Goal: Find specific page/section: Find specific page/section

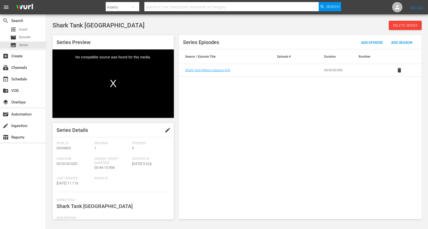
click at [255, 149] on div "Series Episodes Add Episode Add Season Season / Episode Title Episode # Duratio…" at bounding box center [300, 127] width 243 height 185
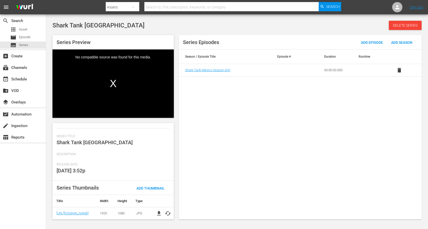
scroll to position [64, 0]
click at [289, 146] on div "Series Episodes Add Episode Add Season Season / Episode Title Episode # Duratio…" at bounding box center [300, 127] width 243 height 185
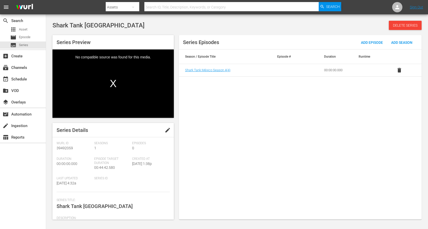
click at [248, 146] on div "Series Episodes Add Episode Add Season Season / Episode Title Episode # Duratio…" at bounding box center [300, 127] width 243 height 185
click at [90, 206] on span "Shark Tank [GEOGRAPHIC_DATA]" at bounding box center [95, 206] width 76 height 6
click at [221, 70] on span "Shark Tank México Season 4 ( 4 )" at bounding box center [207, 70] width 45 height 4
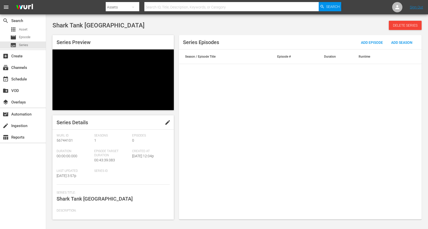
click at [74, 25] on span "Shark Tank [GEOGRAPHIC_DATA]" at bounding box center [99, 25] width 92 height 7
drag, startPoint x: 104, startPoint y: 25, endPoint x: 52, endPoint y: 24, distance: 52.6
click at [52, 24] on div "Shark Tank México Delete Series Series Preview Series Details edit Wurl Id 5674…" at bounding box center [237, 119] width 375 height 196
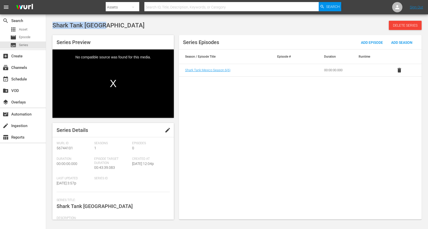
copy span "Shark Tank [GEOGRAPHIC_DATA]"
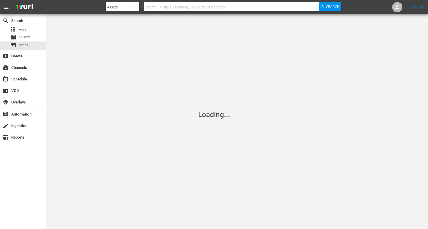
click at [128, 9] on button "button" at bounding box center [133, 7] width 12 height 12
click at [120, 30] on div "Series" at bounding box center [122, 30] width 21 height 8
click at [161, 6] on input "text" at bounding box center [232, 7] width 175 height 12
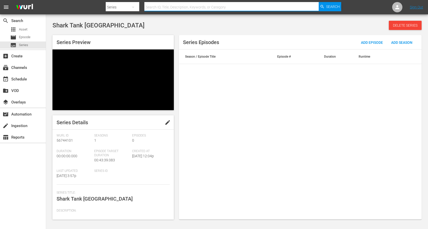
paste input "Shark Tank [GEOGRAPHIC_DATA]"
type input "Shark Tank [GEOGRAPHIC_DATA]"
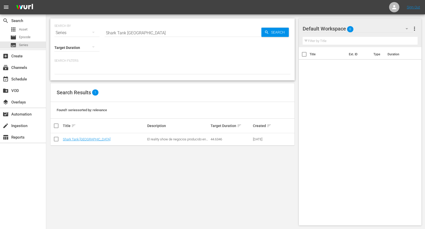
click at [84, 141] on td "Shark Tank [GEOGRAPHIC_DATA]" at bounding box center [104, 139] width 84 height 12
click at [76, 140] on link "Shark Tank [GEOGRAPHIC_DATA]" at bounding box center [87, 139] width 48 height 4
